Goal: Navigation & Orientation: Find specific page/section

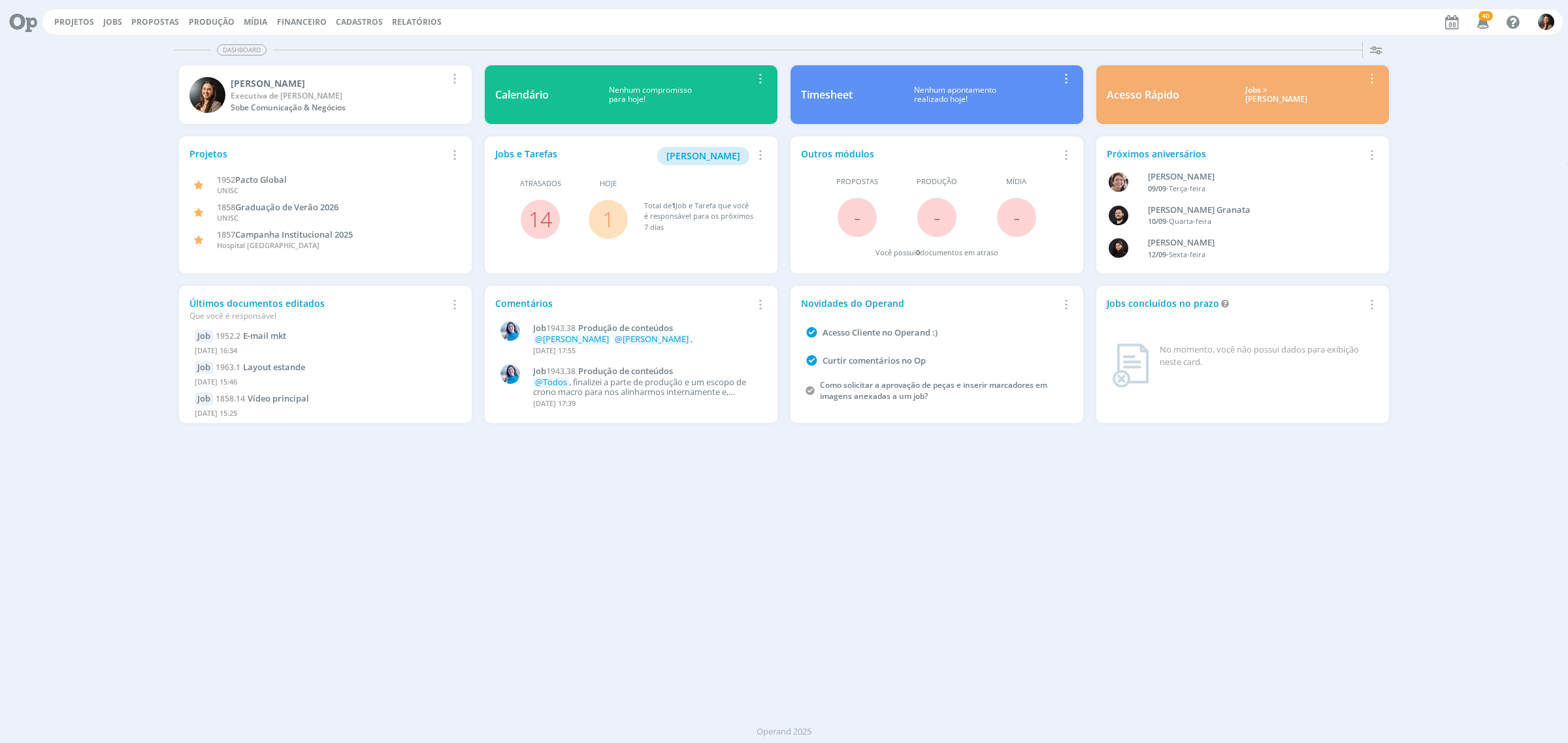
click at [1047, 602] on div "Dashboard Salvar Selecione abaixo os cards desejados: Meus Meu Perfil [GEOGRAPH…" at bounding box center [784, 389] width 1568 height 707
drag, startPoint x: 665, startPoint y: 564, endPoint x: 665, endPoint y: 555, distance: 9.0
click at [665, 563] on div "Dashboard Salvar Selecione abaixo os cards desejados: Meus Meu Perfil [GEOGRAPH…" at bounding box center [784, 389] width 1568 height 707
drag, startPoint x: 1472, startPoint y: 17, endPoint x: 1481, endPoint y: 25, distance: 12.0
click at [1475, 21] on icon "button" at bounding box center [1484, 21] width 23 height 22
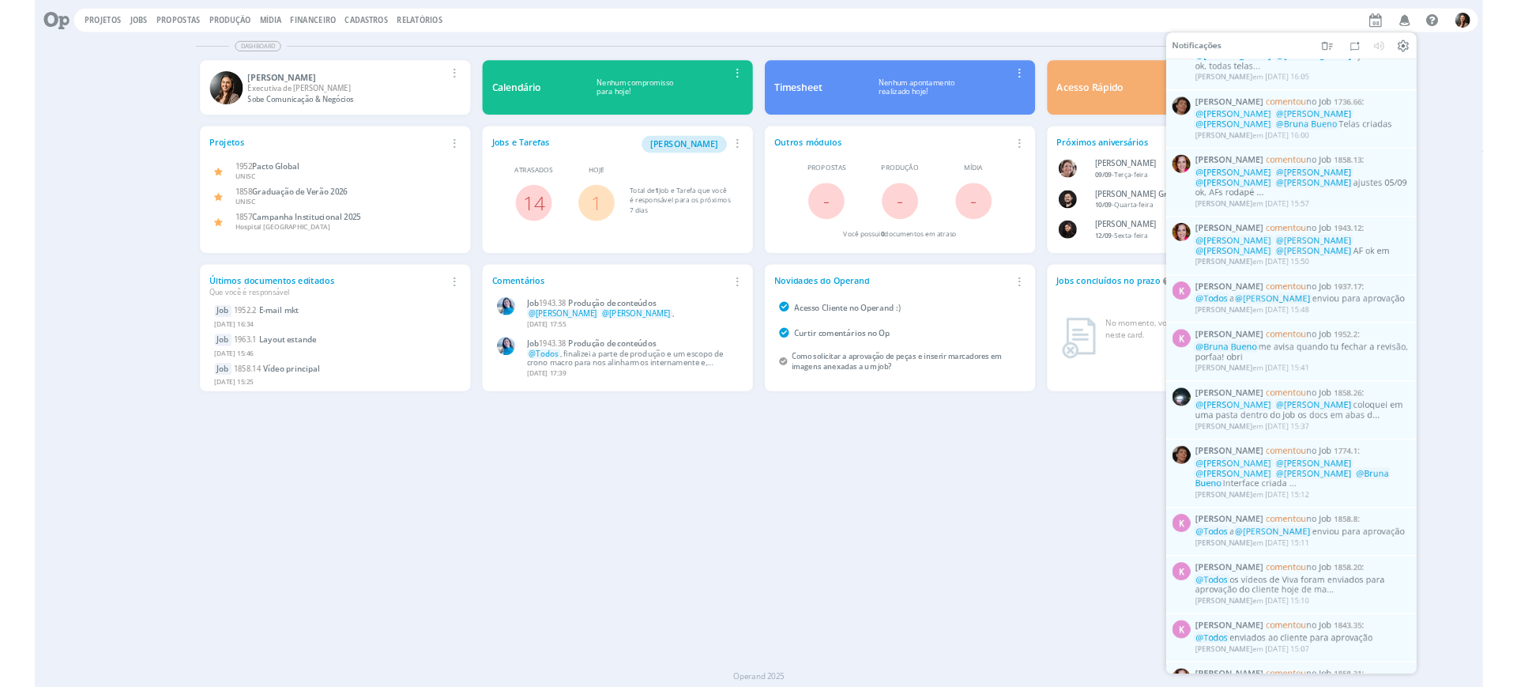
scroll to position [1086, 0]
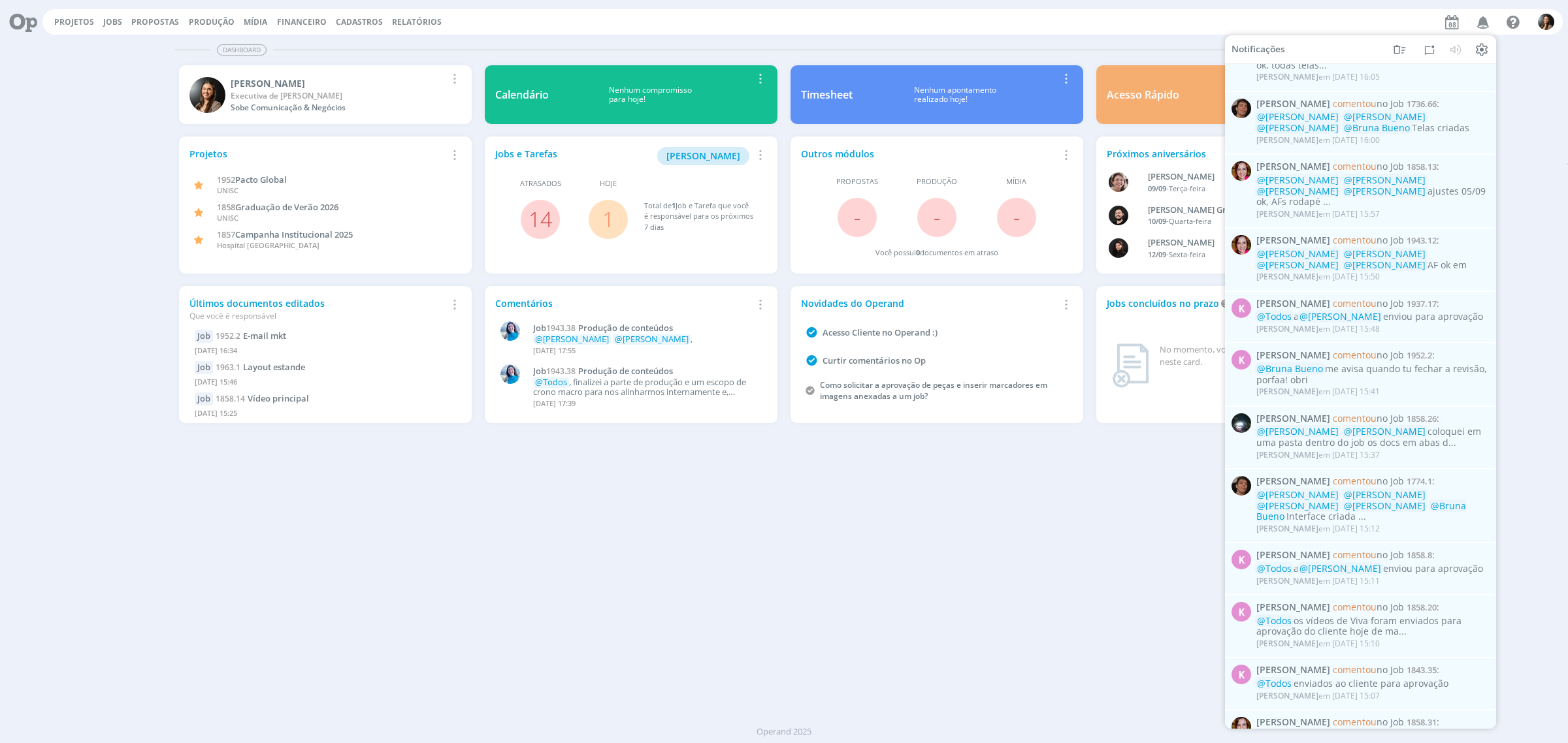
drag, startPoint x: 788, startPoint y: 527, endPoint x: 820, endPoint y: 474, distance: 61.9
click at [788, 527] on div "Dashboard Salvar Selecione abaixo os cards desejados: Meus Meu Perfil [GEOGRAPH…" at bounding box center [784, 389] width 1568 height 707
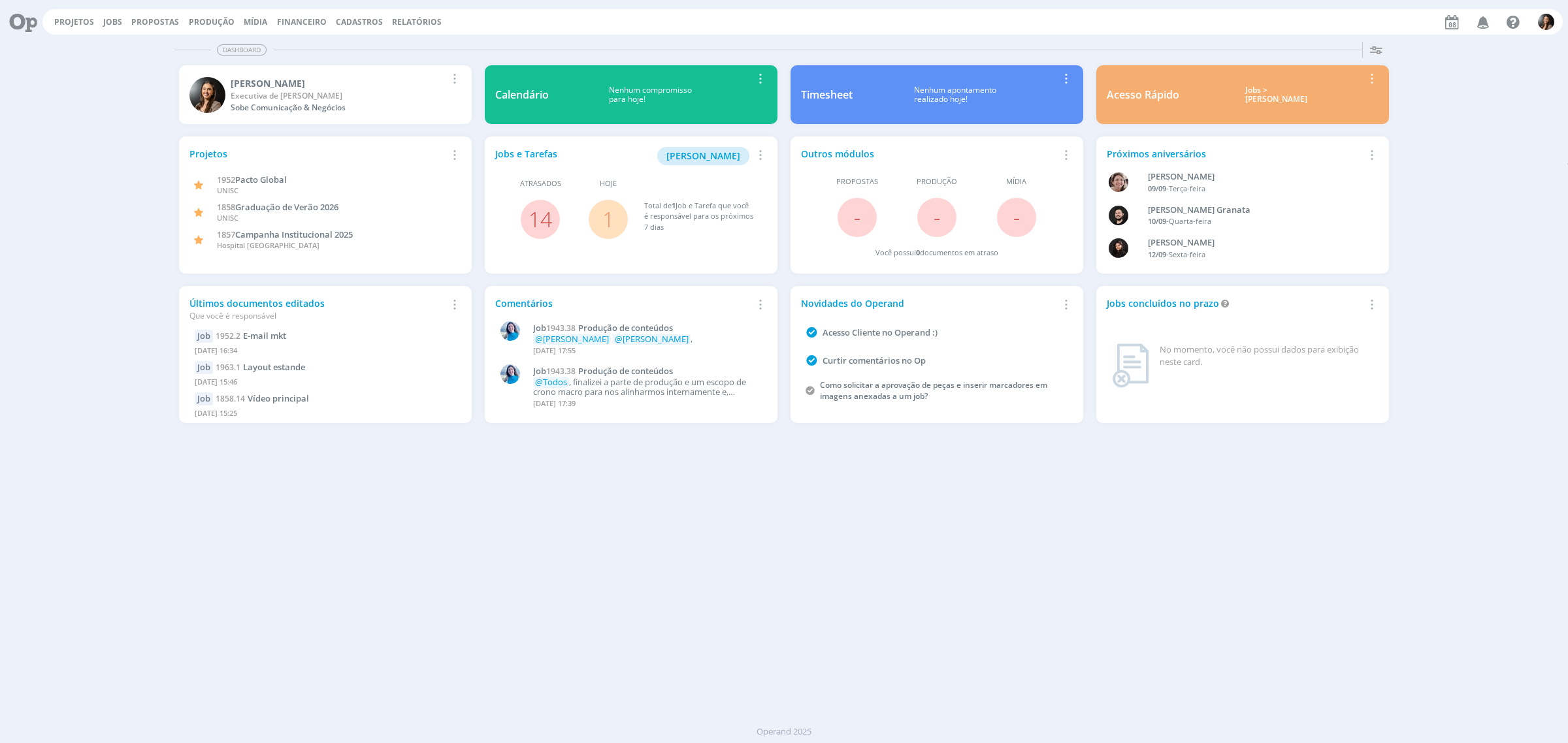
drag, startPoint x: 929, startPoint y: 567, endPoint x: 935, endPoint y: 547, distance: 20.9
click at [935, 549] on div "Dashboard Salvar Selecione abaixo os cards desejados: Meus Meu Perfil [GEOGRAPH…" at bounding box center [784, 389] width 1568 height 707
drag, startPoint x: 733, startPoint y: 645, endPoint x: 724, endPoint y: 622, distance: 24.7
click at [733, 641] on div "Dashboard Salvar Selecione abaixo os cards desejados: Meus Meu Perfil [GEOGRAPH…" at bounding box center [784, 389] width 1568 height 707
click at [958, 546] on div "Dashboard Salvar Selecione abaixo os cards desejados: Meus Meu Perfil [GEOGRAPH…" at bounding box center [784, 389] width 1568 height 707
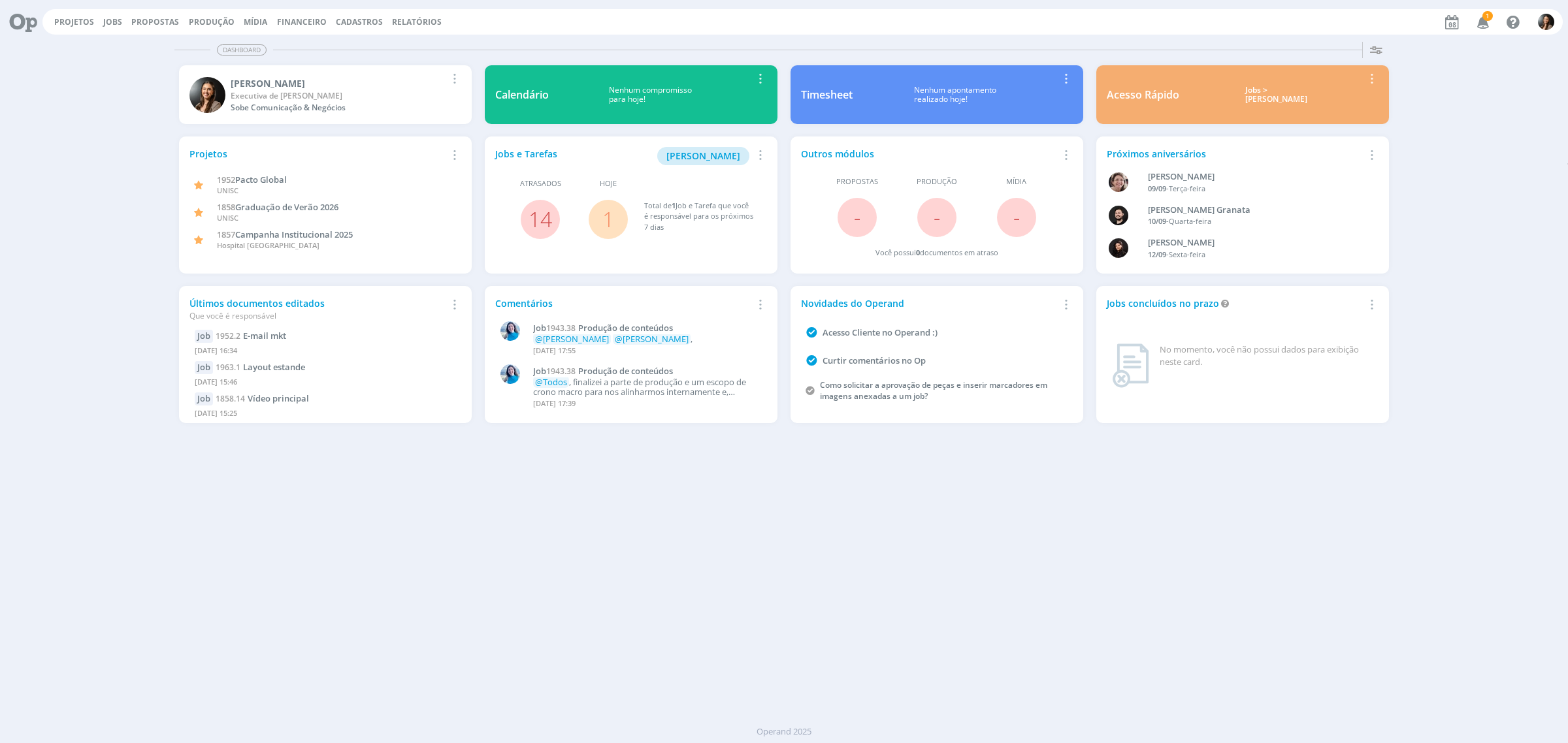
drag, startPoint x: 569, startPoint y: 619, endPoint x: 497, endPoint y: 543, distance: 104.7
click at [565, 615] on div "Dashboard Salvar Selecione abaixo os cards desejados: Meus Meu Perfil [GEOGRAPH…" at bounding box center [784, 389] width 1568 height 707
drag, startPoint x: 811, startPoint y: 480, endPoint x: 817, endPoint y: 488, distance: 10.0
click at [808, 474] on div "Dashboard Salvar Selecione abaixo os cards desejados: Meus Meu Perfil [GEOGRAPH…" at bounding box center [784, 389] width 1568 height 707
drag, startPoint x: 767, startPoint y: 602, endPoint x: 514, endPoint y: 726, distance: 281.8
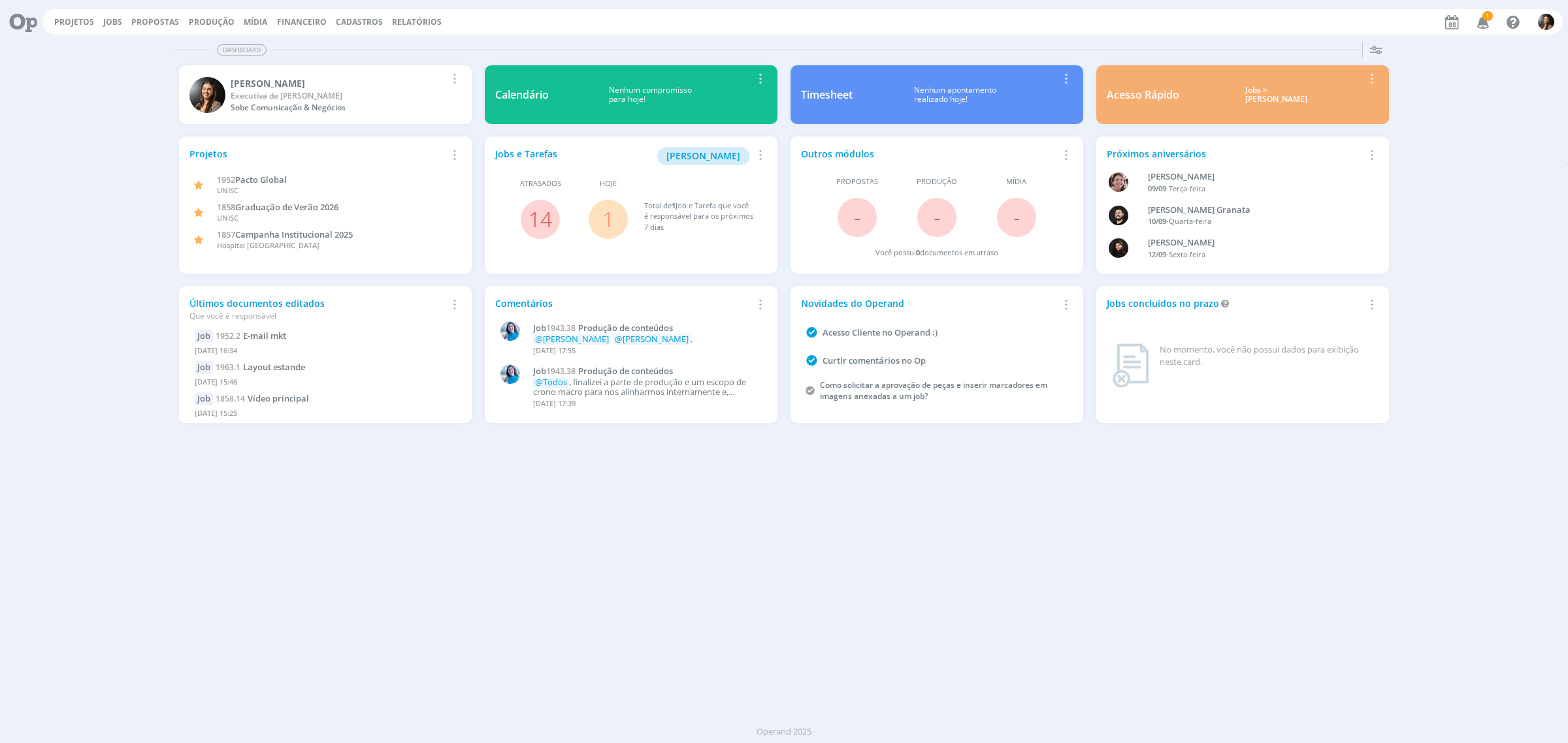
click at [759, 608] on div "Dashboard Salvar Selecione abaixo os cards desejados: Meus Meu Perfil [GEOGRAPH…" at bounding box center [784, 389] width 1568 height 707
